Goal: Information Seeking & Learning: Check status

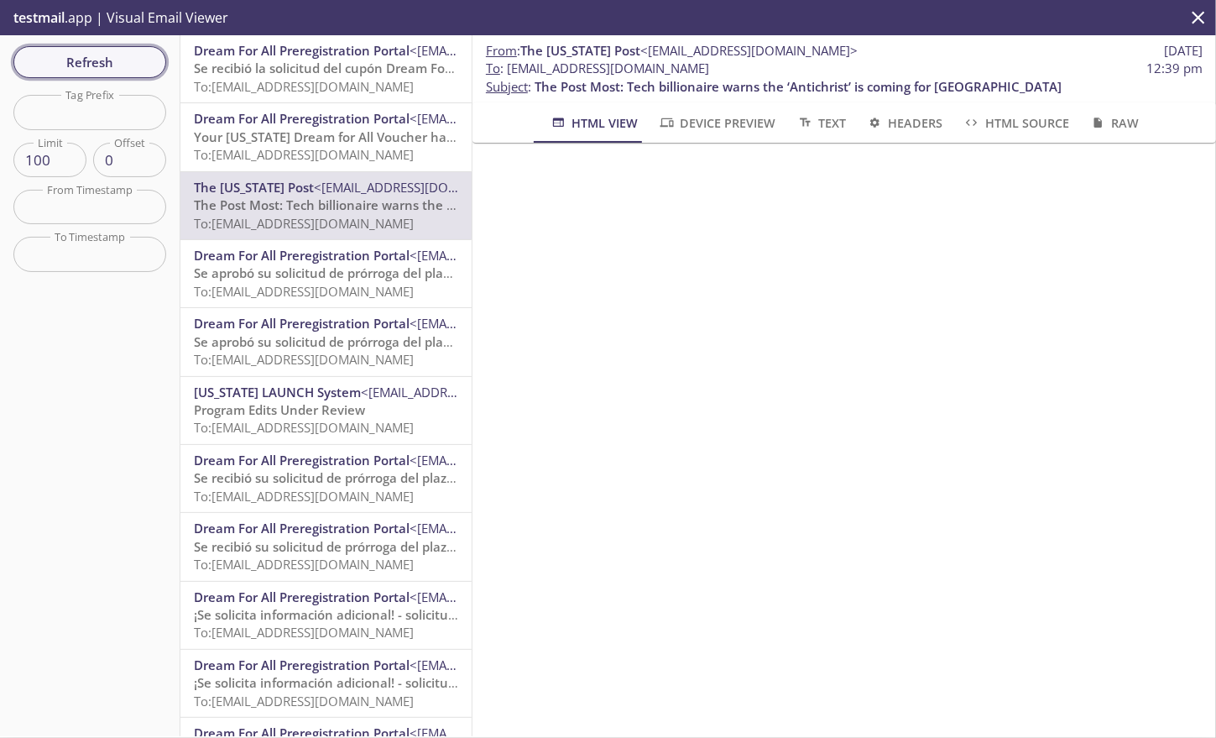
click at [75, 57] on span "Refresh" at bounding box center [90, 62] width 126 height 22
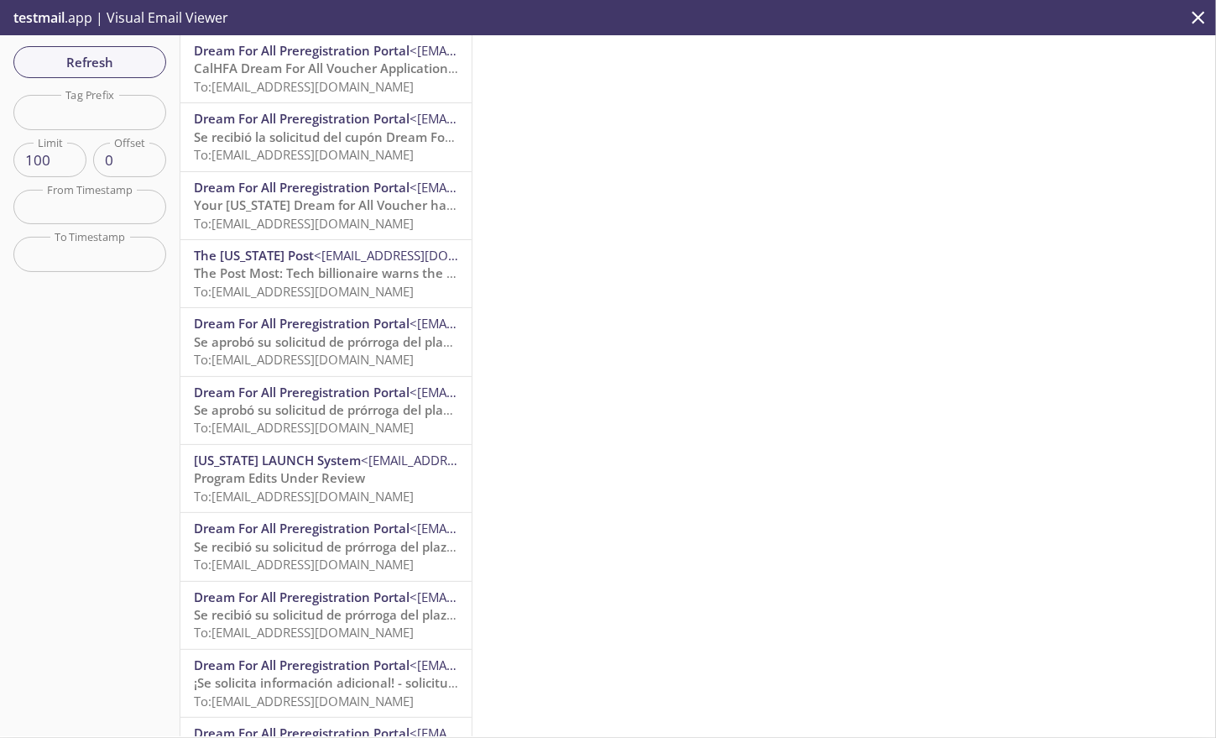
click at [295, 89] on span "To: [EMAIL_ADDRESS][DOMAIN_NAME]" at bounding box center [304, 86] width 220 height 17
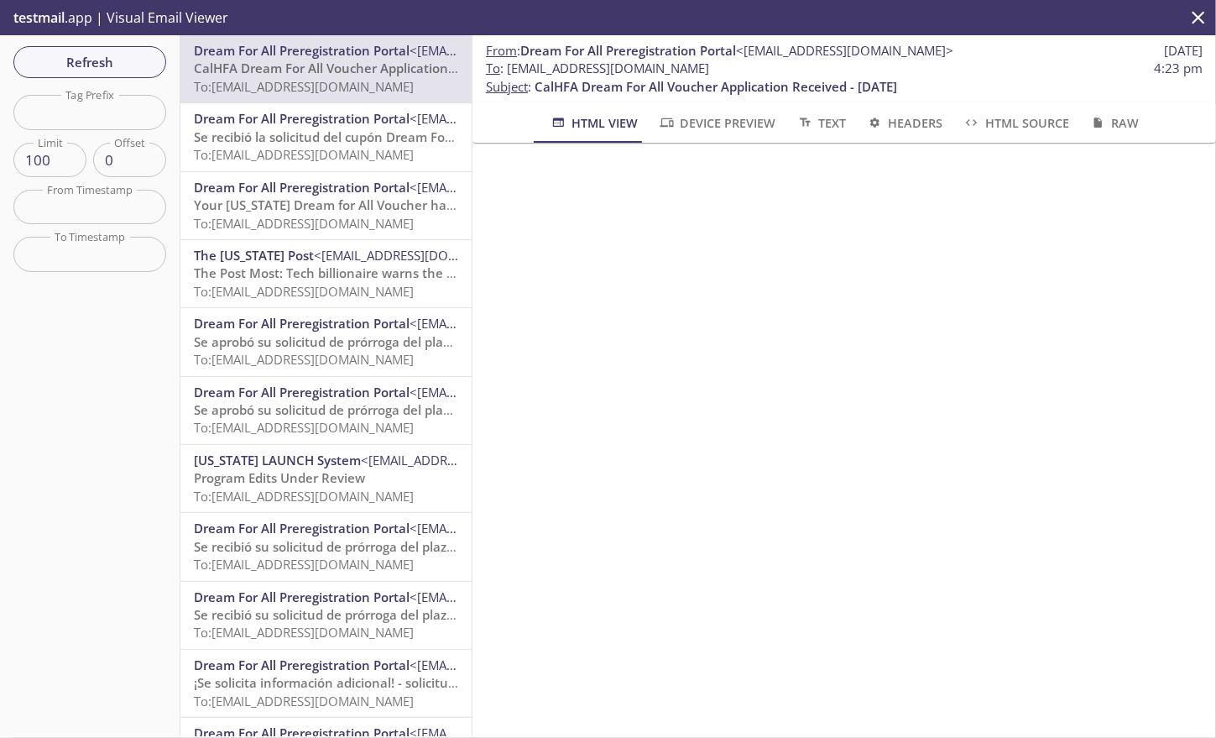
click at [301, 127] on span "Dream For All Preregistration Portal" at bounding box center [302, 118] width 216 height 17
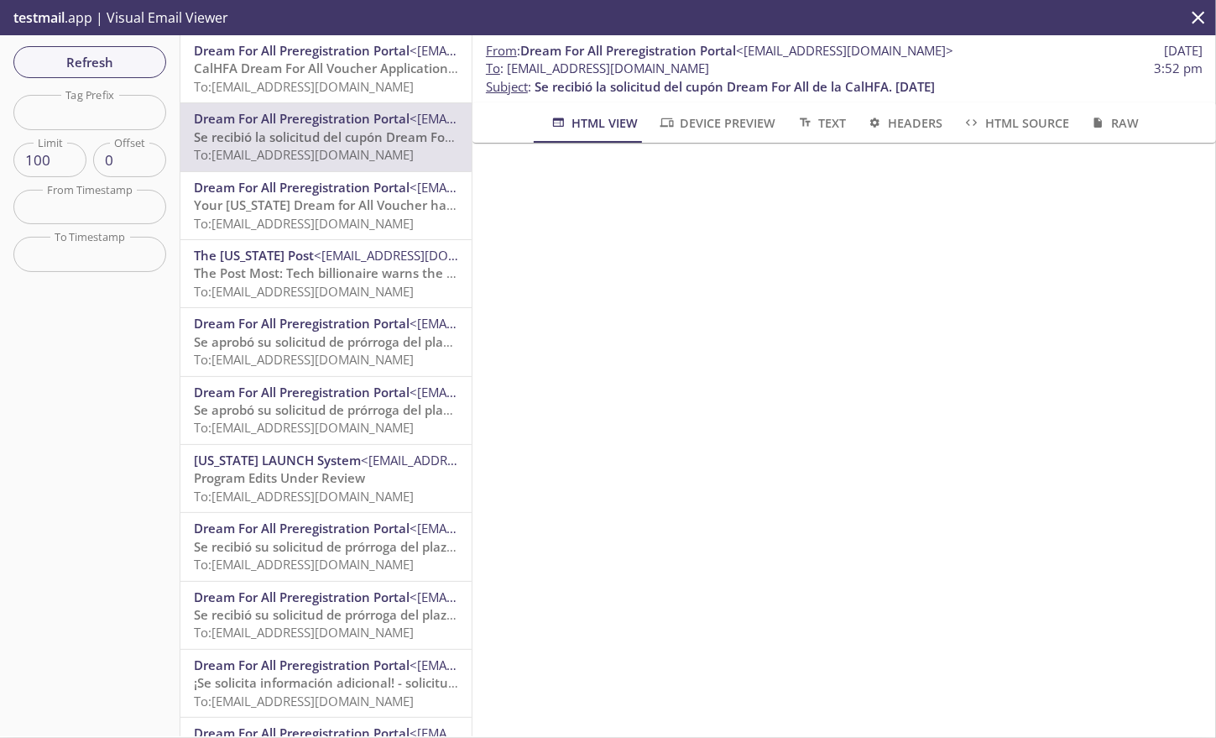
click at [289, 66] on span "CalHFA Dream For All Voucher Application Received - [DATE]" at bounding box center [375, 68] width 363 height 17
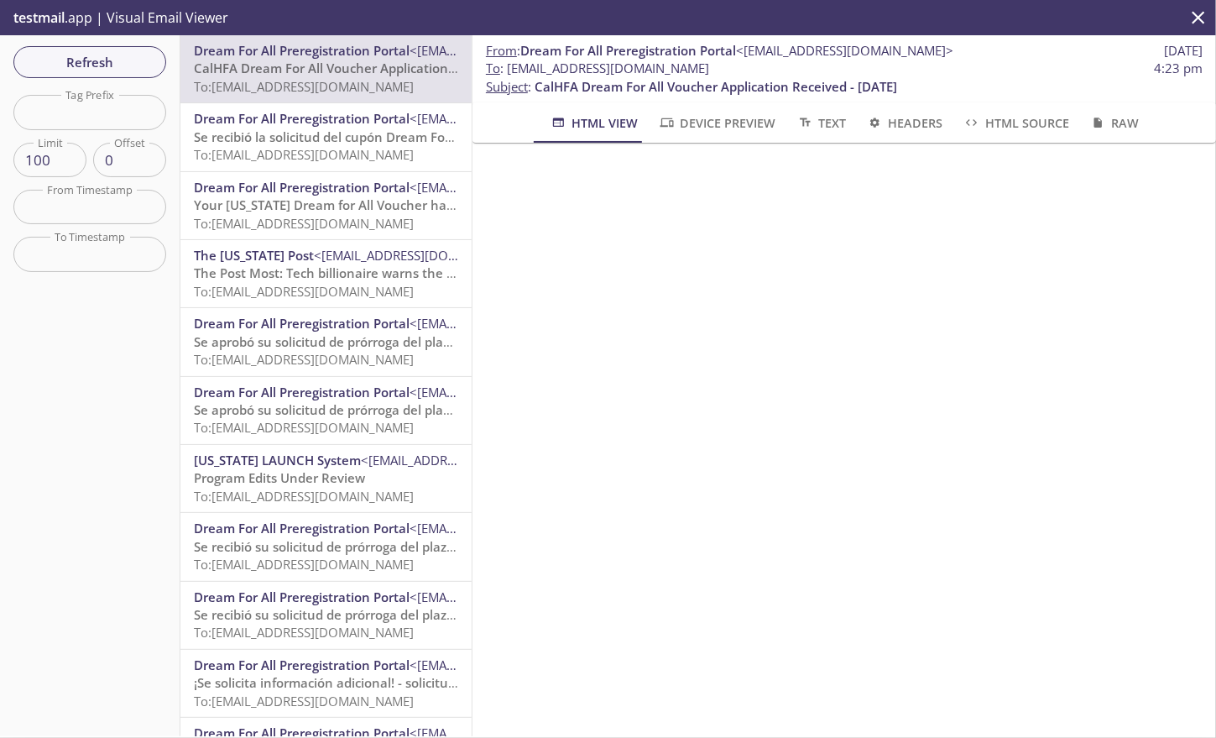
scroll to position [0, 13]
click at [91, 64] on span "Refresh" at bounding box center [90, 62] width 126 height 22
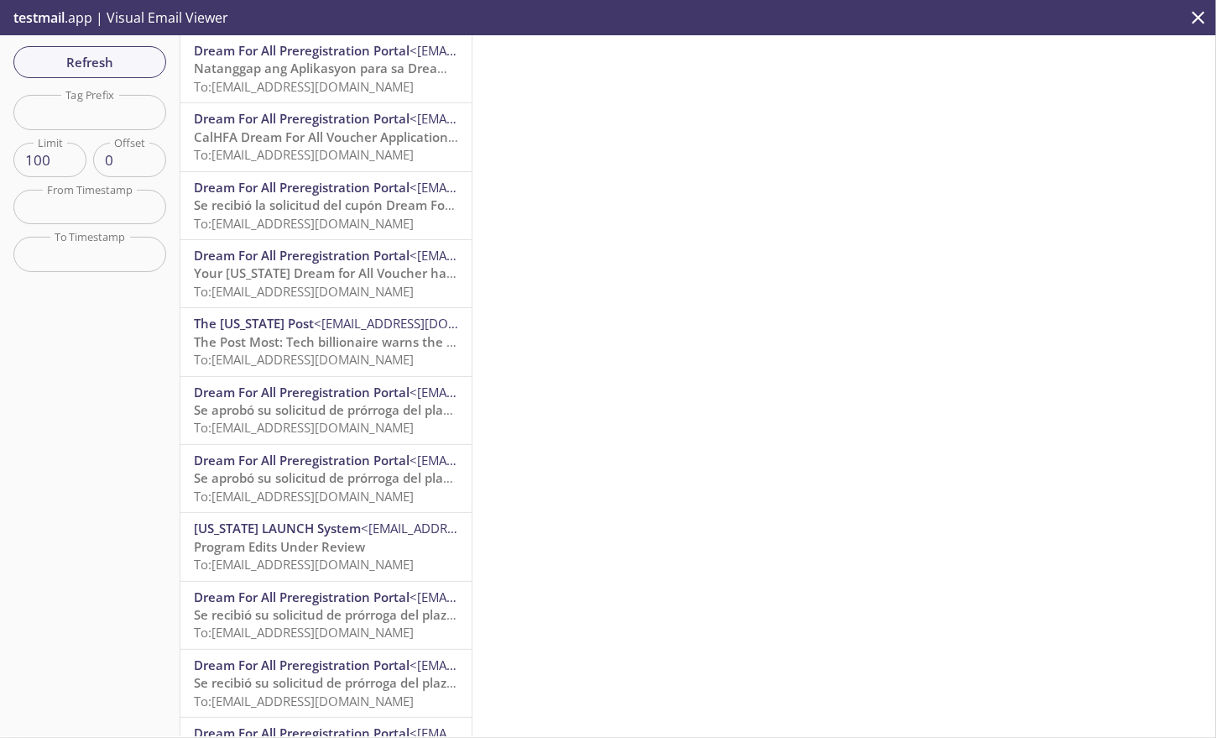
click at [320, 88] on span "To: [EMAIL_ADDRESS][DOMAIN_NAME]" at bounding box center [304, 86] width 220 height 17
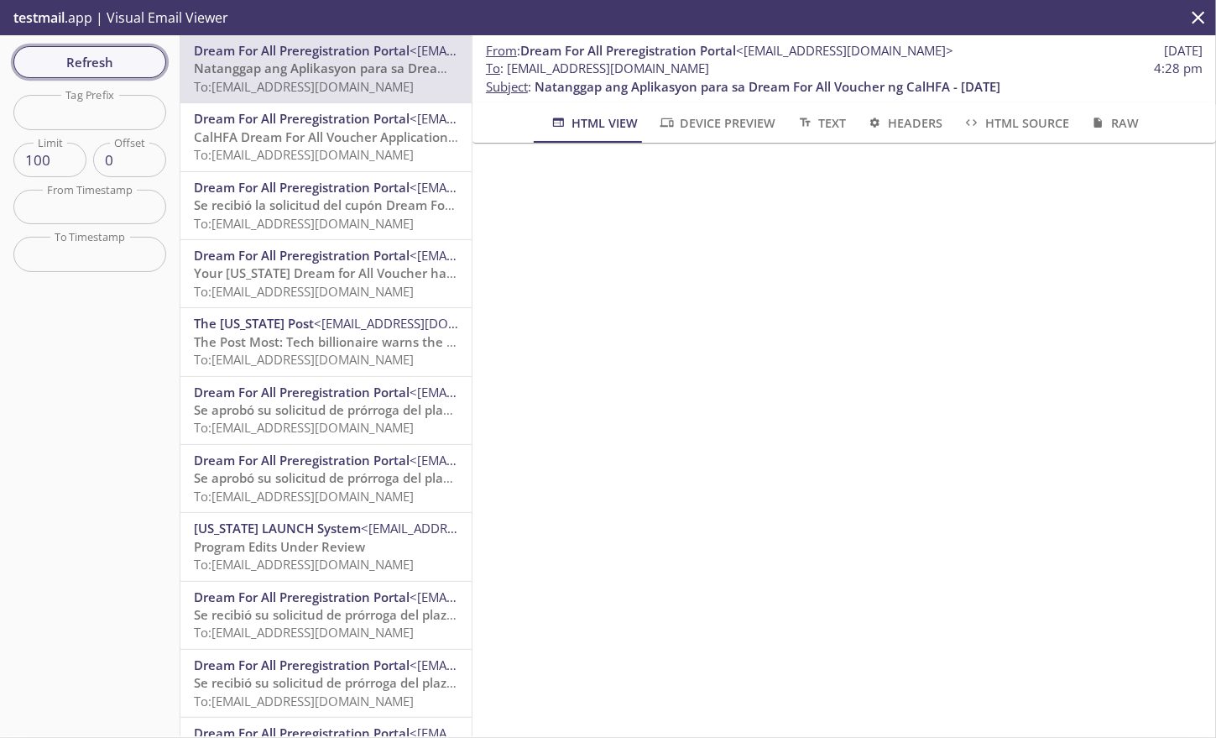
click at [112, 48] on button "Refresh" at bounding box center [89, 62] width 153 height 32
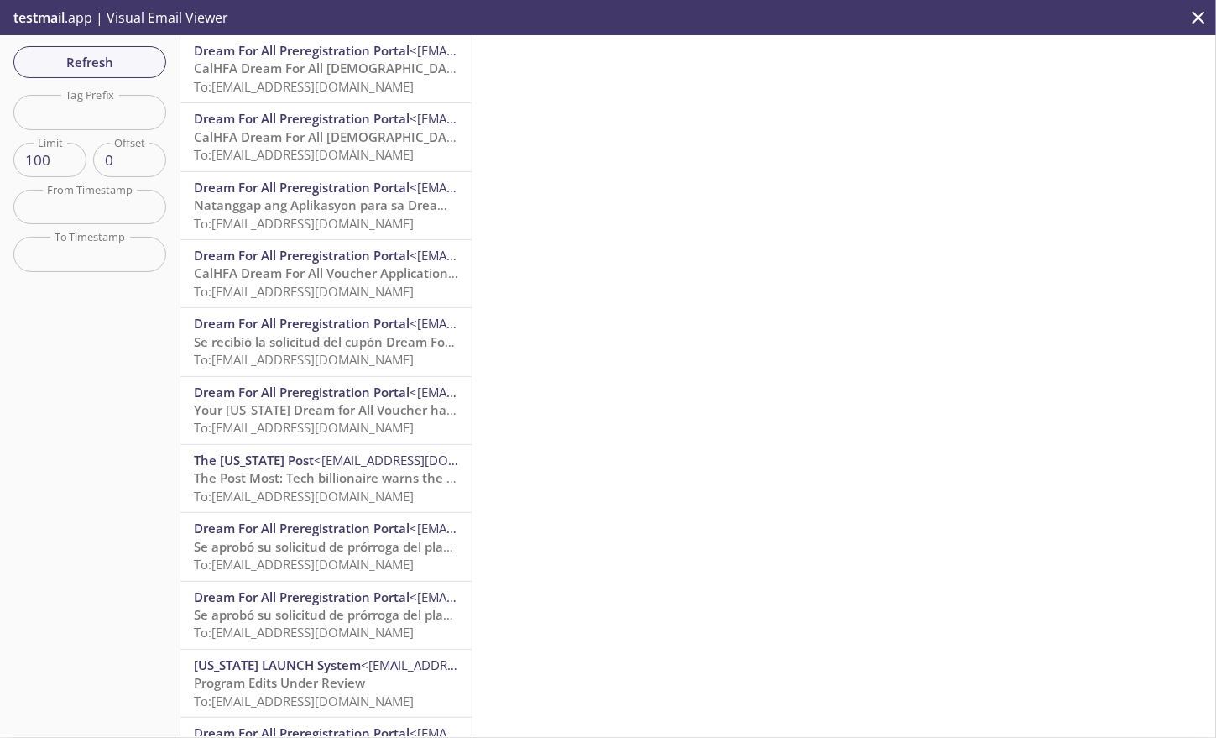
click at [345, 41] on div "Dream For All Preregistration Portal <[EMAIL_ADDRESS][DOMAIN_NAME]> CalHFA Drea…" at bounding box center [325, 68] width 291 height 67
